Goal: Find specific page/section: Find specific page/section

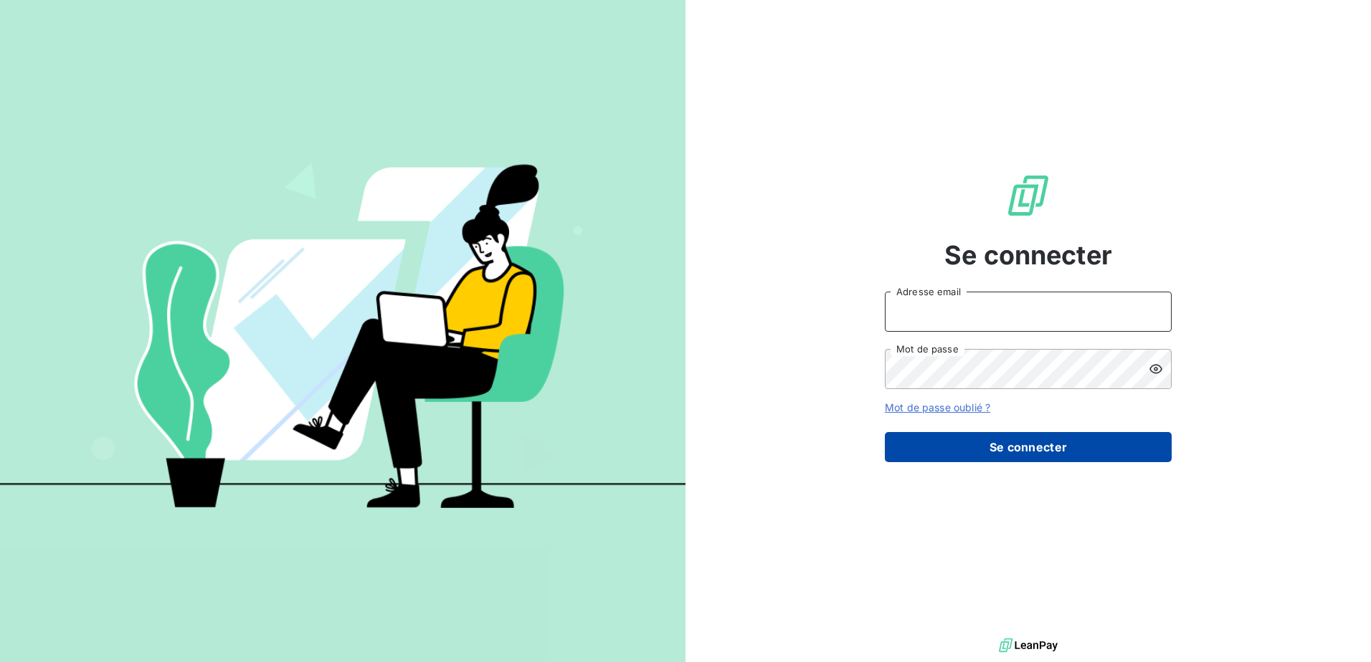
type input "[PERSON_NAME][EMAIL_ADDRESS][PERSON_NAME][DOMAIN_NAME]"
click at [1015, 444] on button "Se connecter" at bounding box center [1028, 447] width 287 height 30
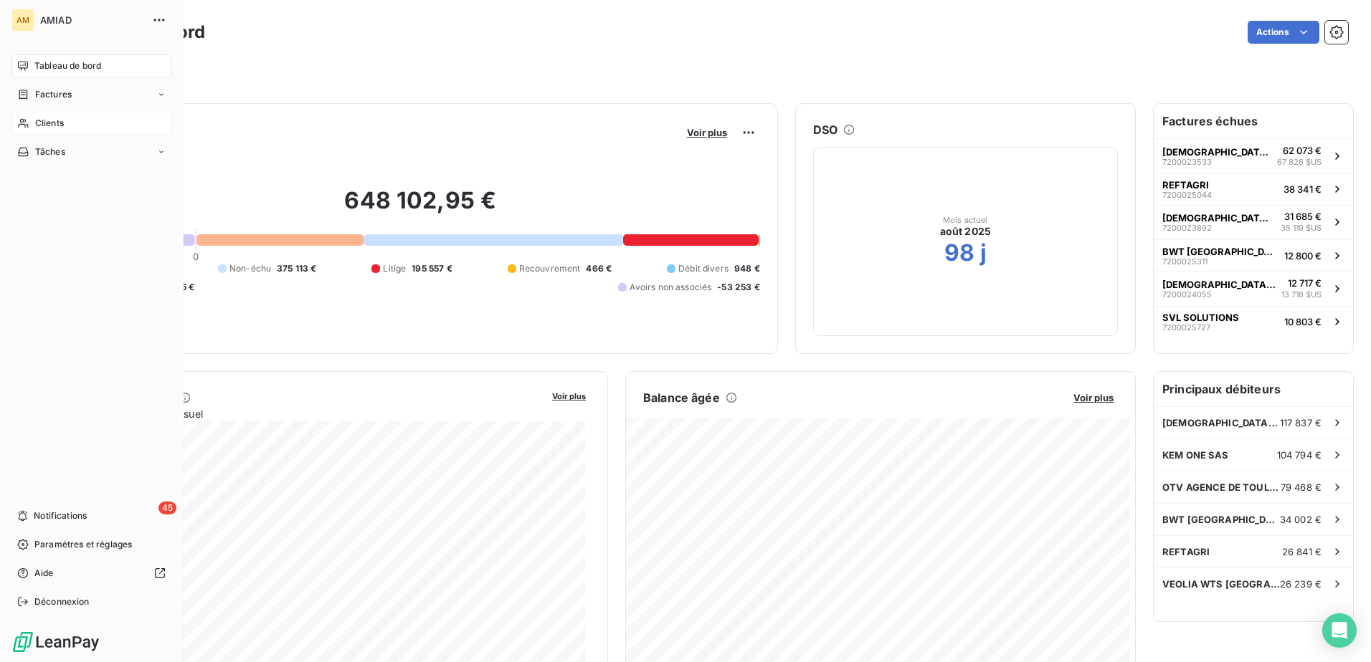
click at [38, 132] on div "Clients" at bounding box center [91, 123] width 160 height 23
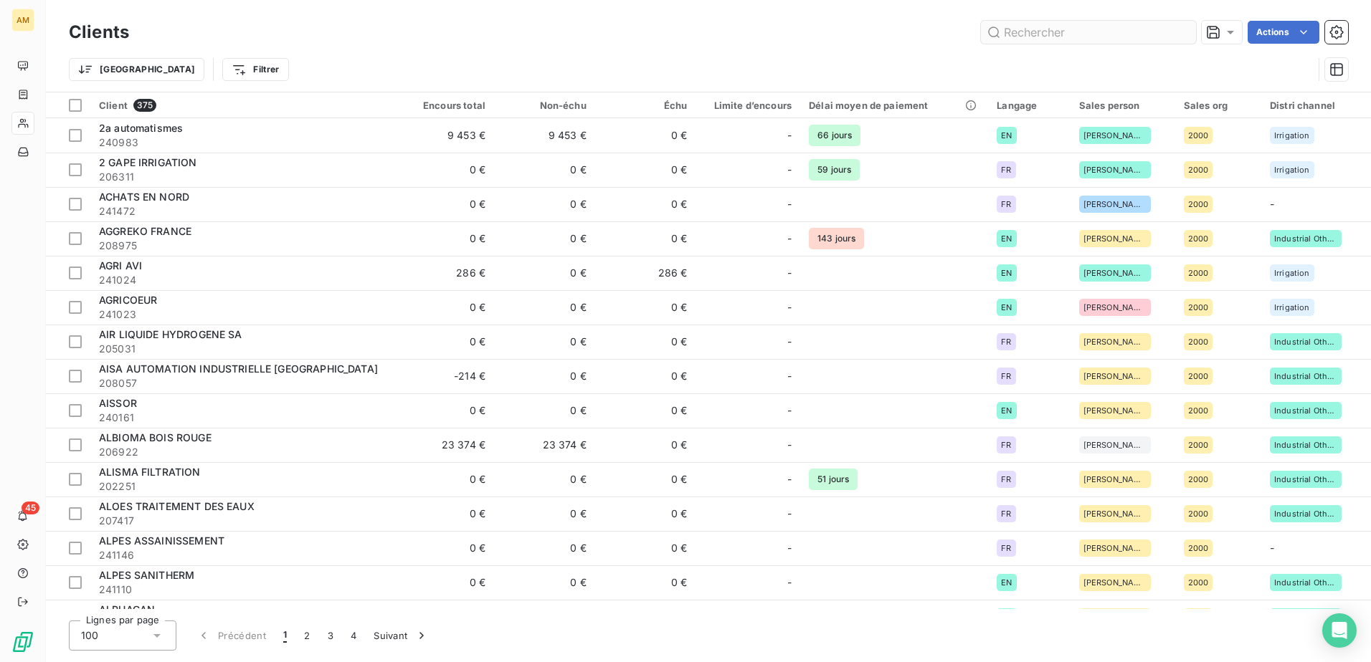
click at [1084, 29] on input "text" at bounding box center [1088, 32] width 215 height 23
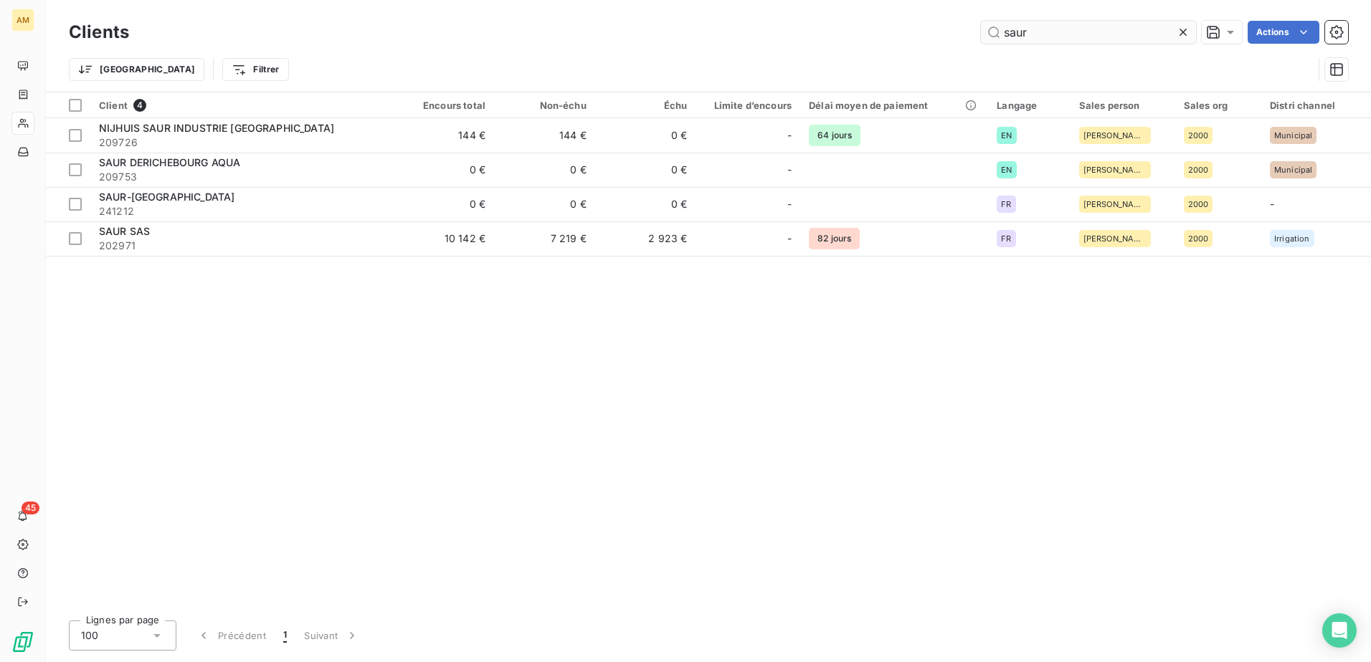
type input "saur"
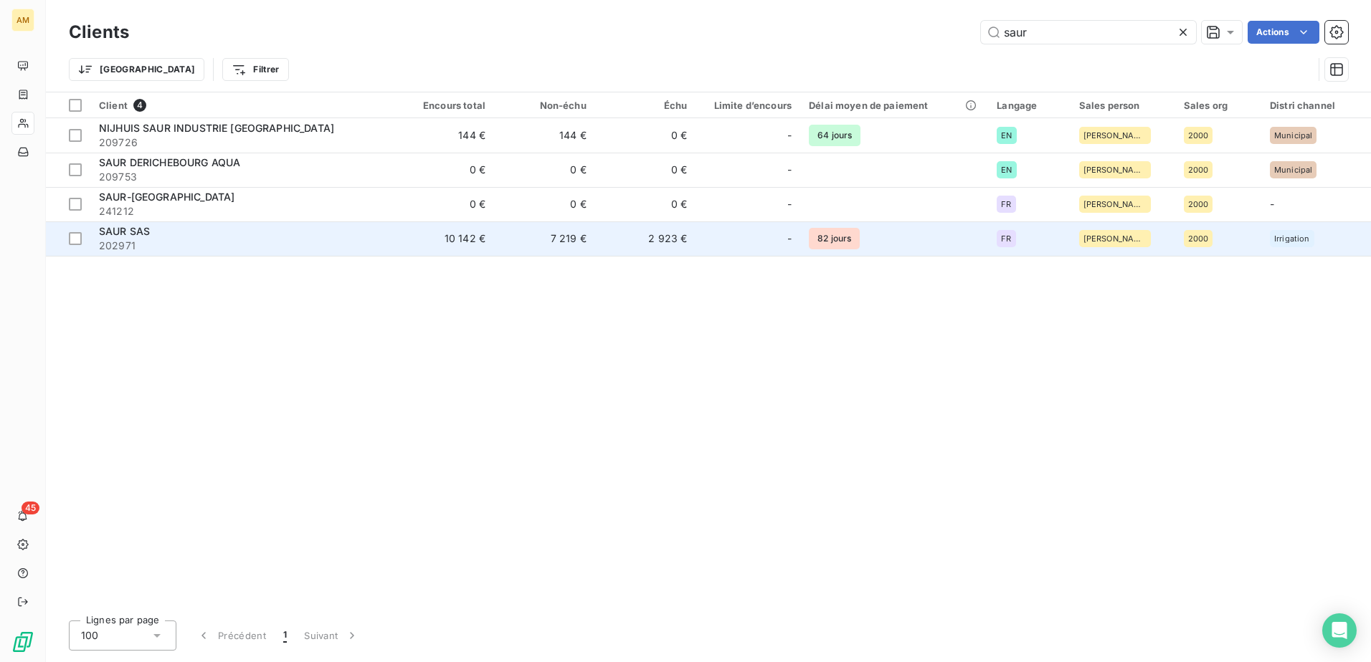
click at [118, 245] on span "202971" at bounding box center [241, 246] width 285 height 14
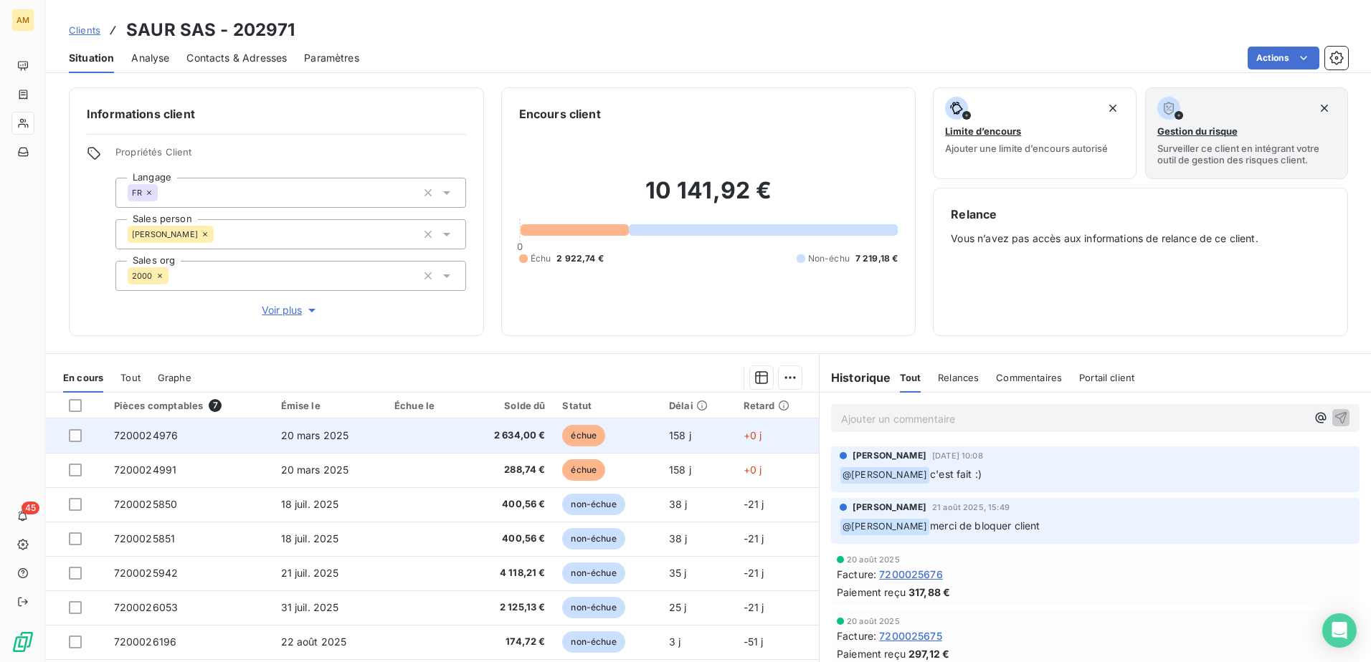
click at [133, 434] on span "7200024976" at bounding box center [146, 435] width 65 height 12
